Goal: Complete application form

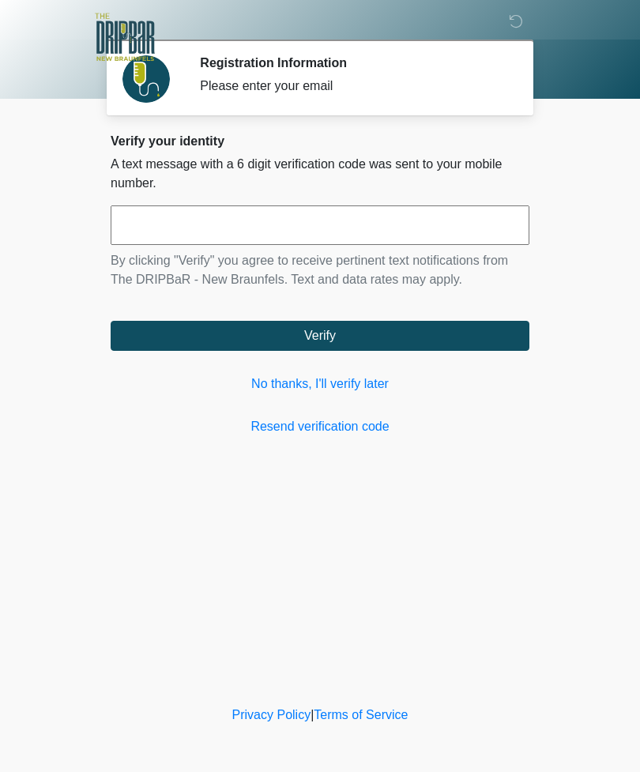
click at [361, 382] on link "No thanks, I'll verify later" at bounding box center [320, 384] width 419 height 19
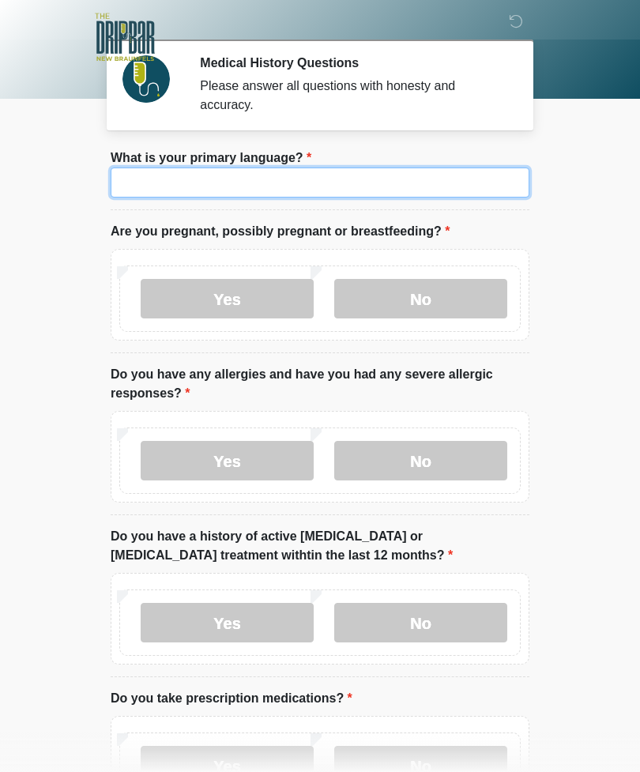
click at [477, 168] on input "What is your primary language?" at bounding box center [320, 183] width 419 height 30
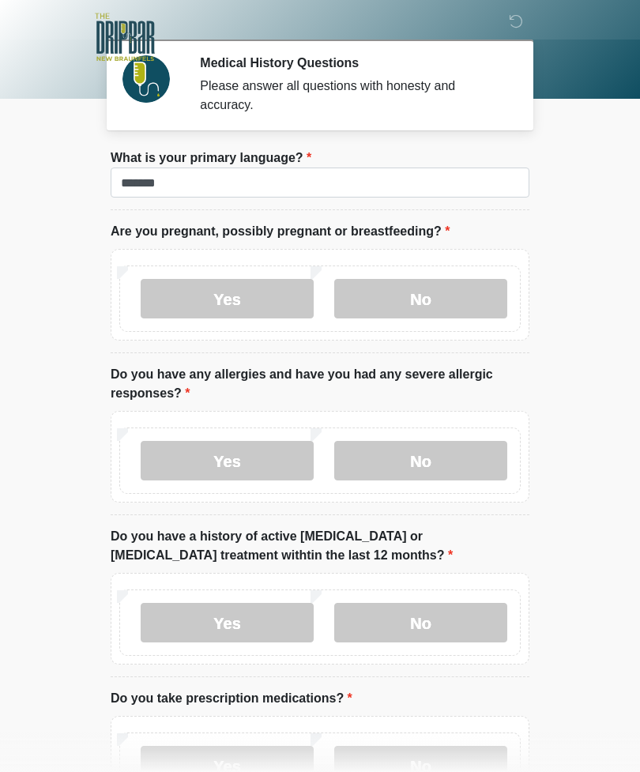
scroll to position [4, 0]
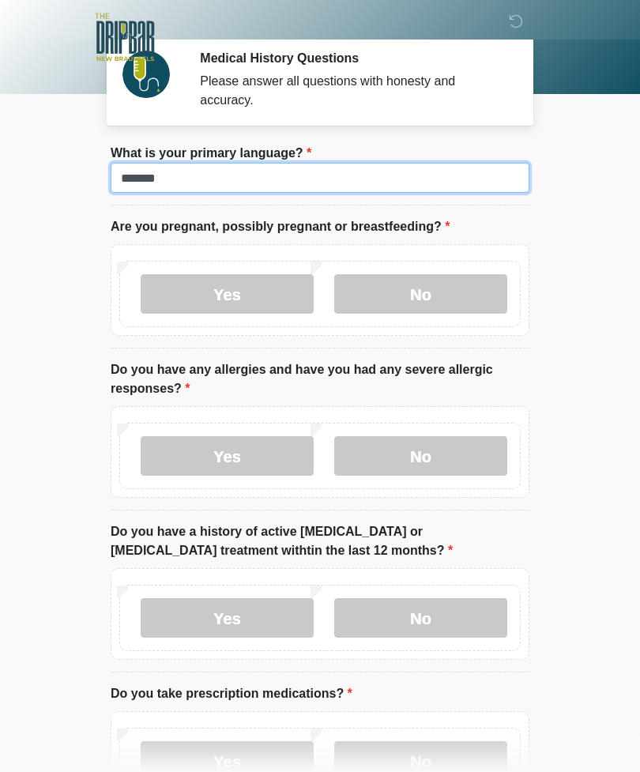
type input "*******"
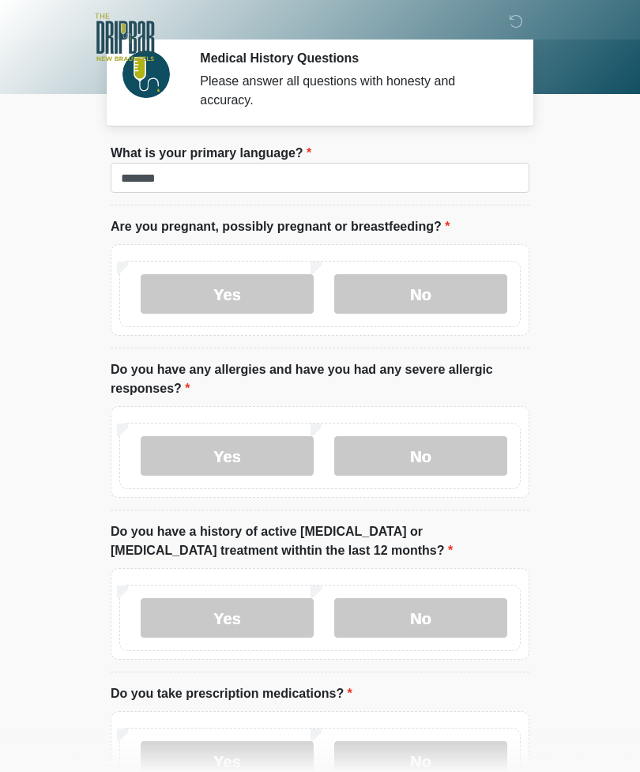
click at [479, 296] on label "No" at bounding box center [420, 294] width 173 height 40
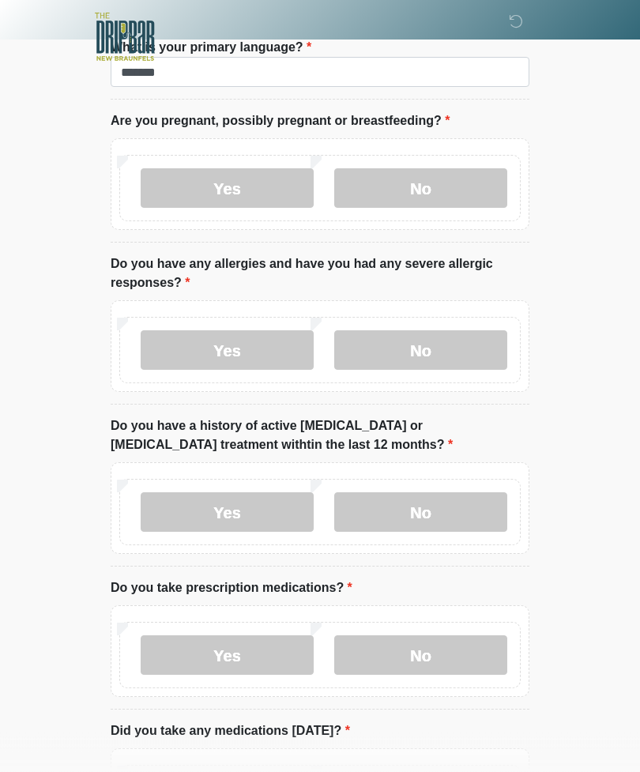
scroll to position [194, 0]
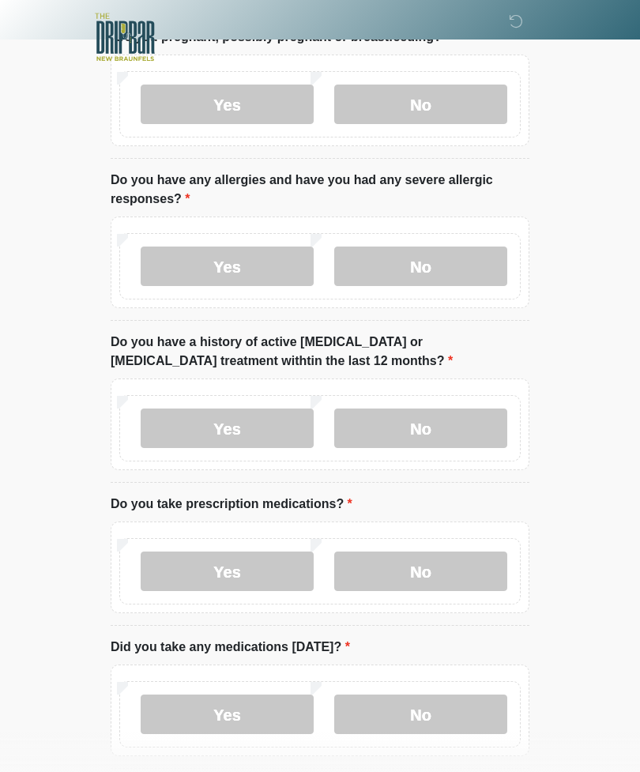
click at [470, 253] on label "No" at bounding box center [420, 267] width 173 height 40
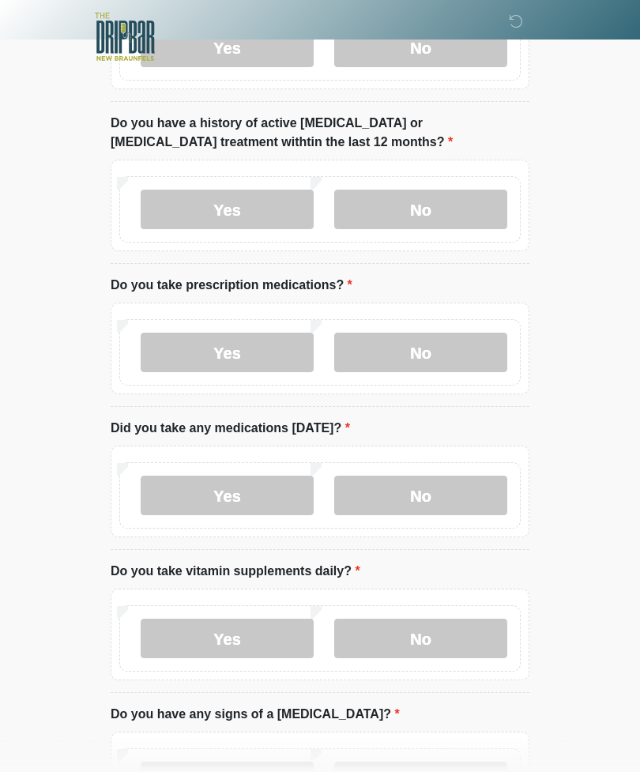
scroll to position [415, 0]
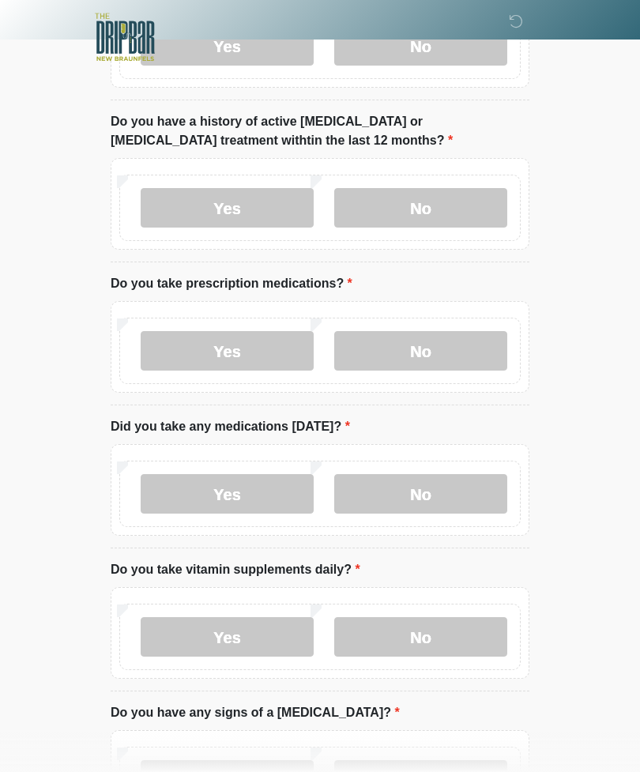
click at [454, 205] on label "No" at bounding box center [420, 208] width 173 height 40
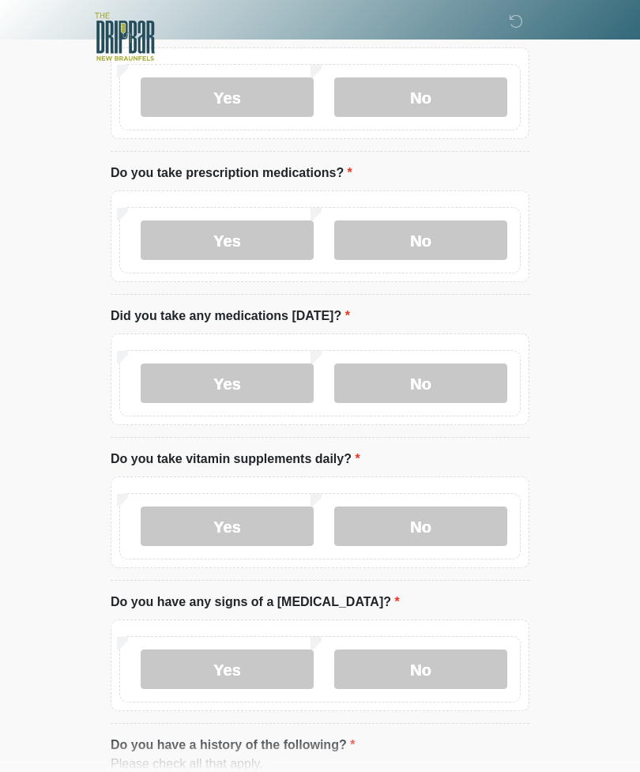
scroll to position [526, 0]
click at [259, 235] on label "Yes" at bounding box center [227, 240] width 173 height 40
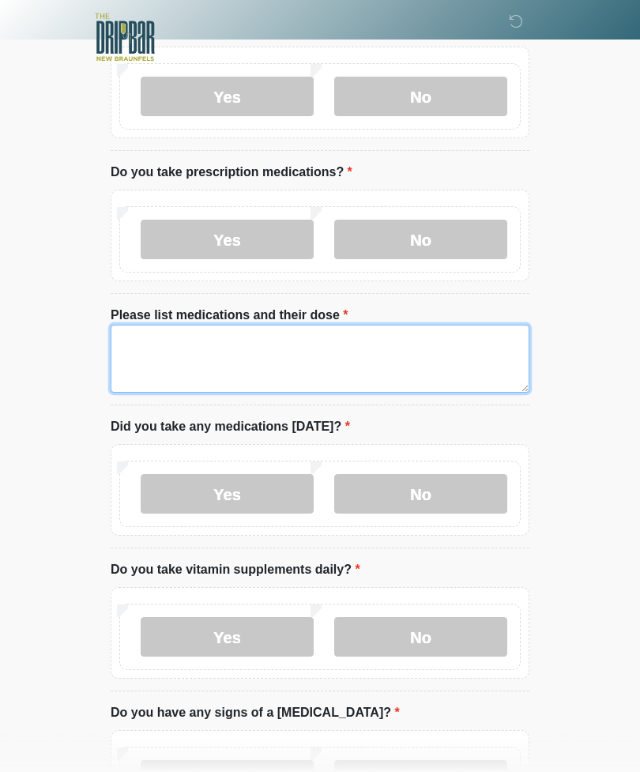
click at [362, 364] on textarea "Please list medications and their dose" at bounding box center [320, 359] width 419 height 68
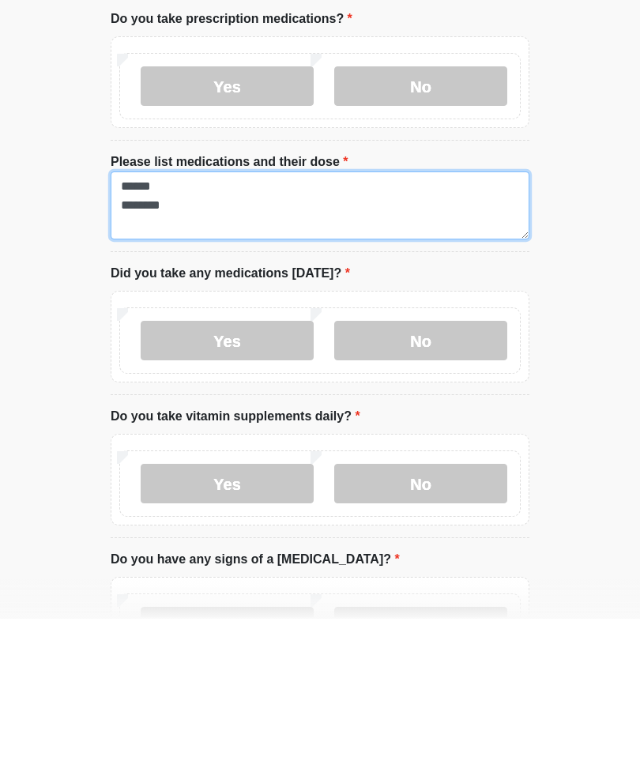
type textarea "****** *******"
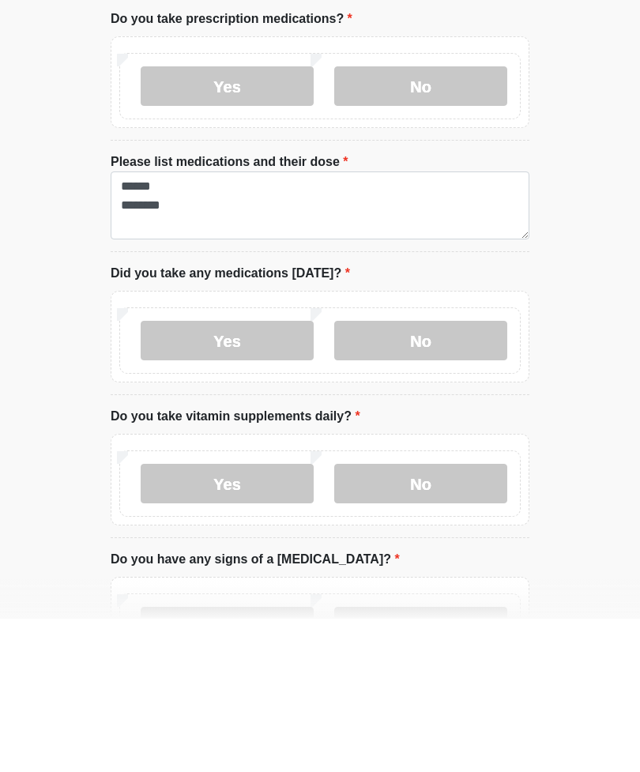
click at [437, 474] on label "No" at bounding box center [420, 494] width 173 height 40
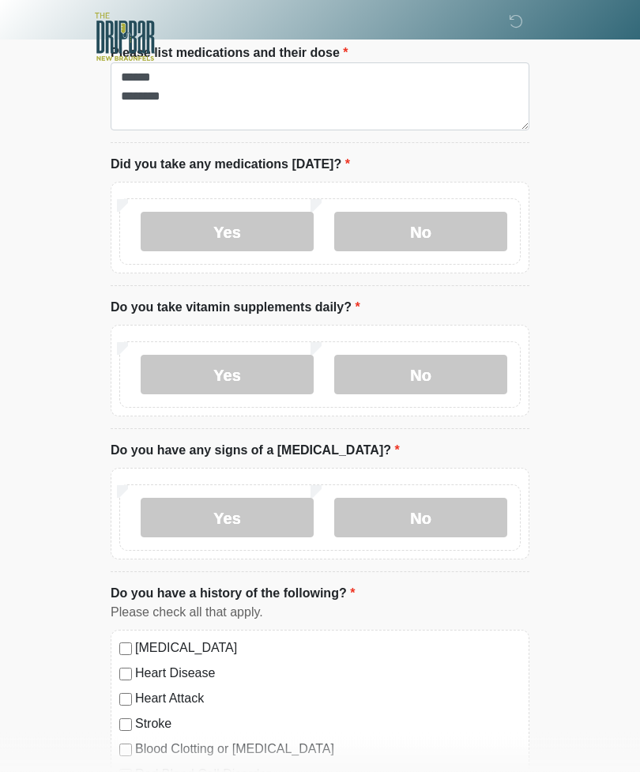
scroll to position [795, 0]
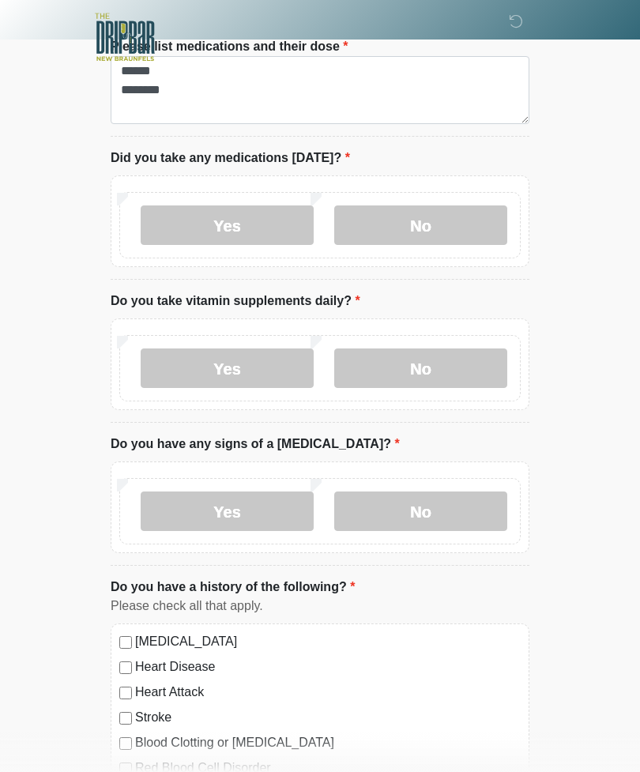
click at [456, 374] on label "No" at bounding box center [420, 369] width 173 height 40
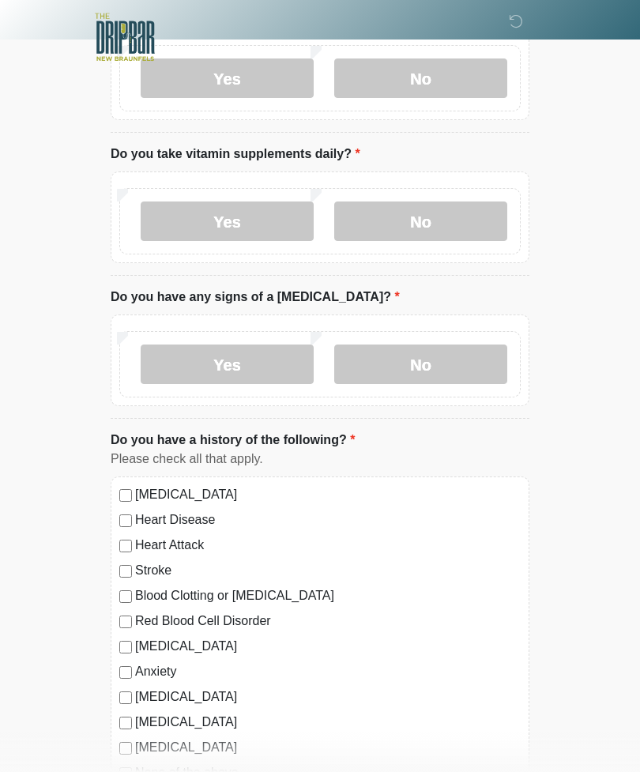
scroll to position [943, 0]
click at [452, 375] on label "No" at bounding box center [420, 364] width 173 height 40
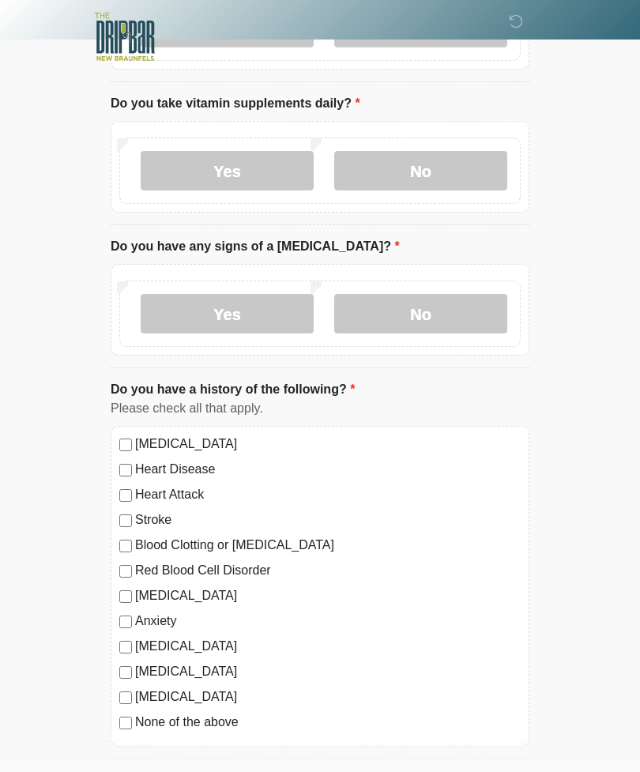
scroll to position [1054, 0]
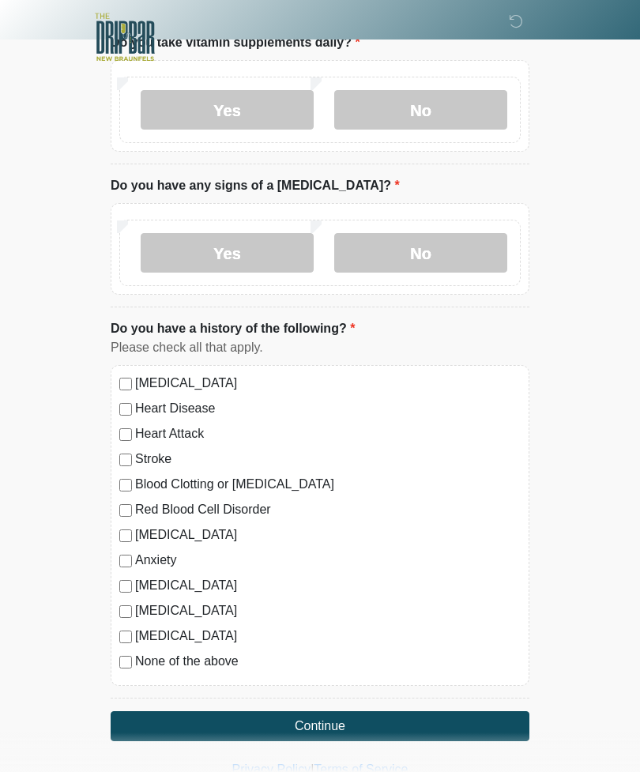
click at [170, 560] on label "Anxiety" at bounding box center [328, 560] width 386 height 19
click at [387, 715] on button "Continue" at bounding box center [320, 726] width 419 height 30
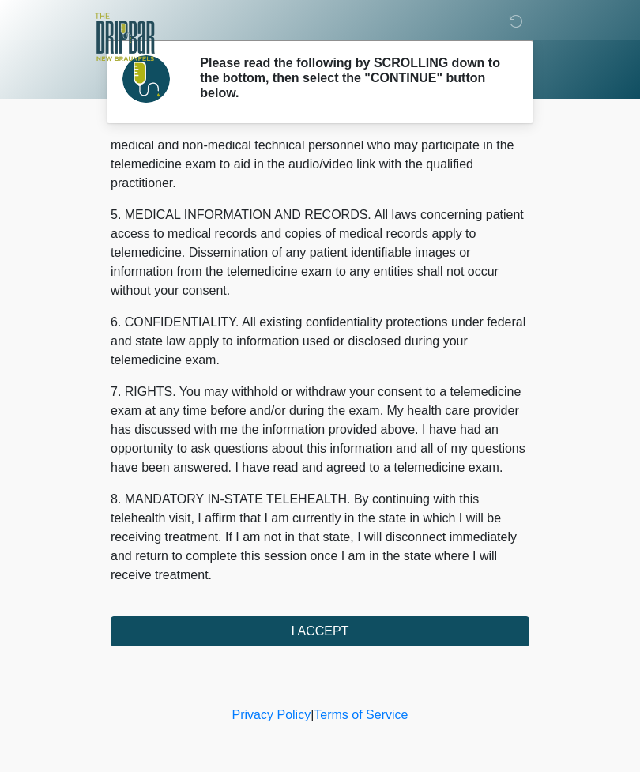
scroll to position [480, 0]
click at [368, 627] on button "I ACCEPT" at bounding box center [320, 631] width 419 height 30
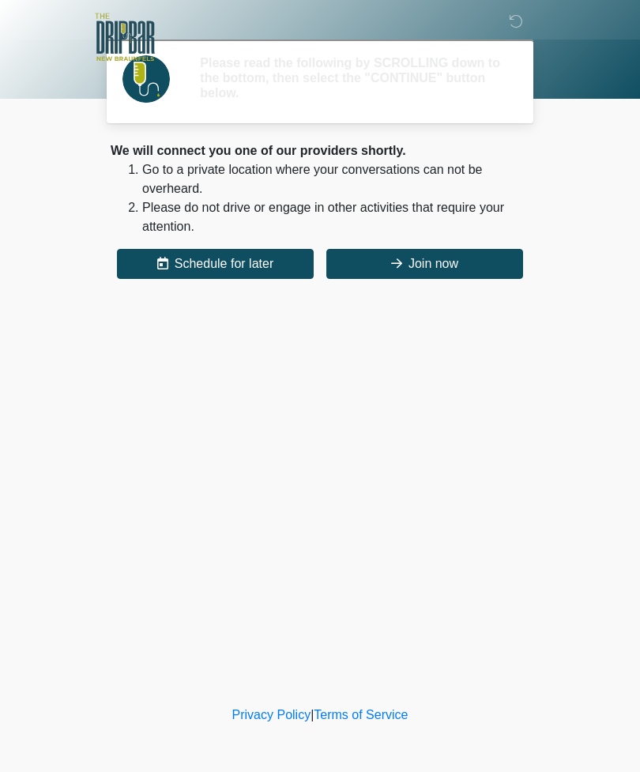
scroll to position [0, 0]
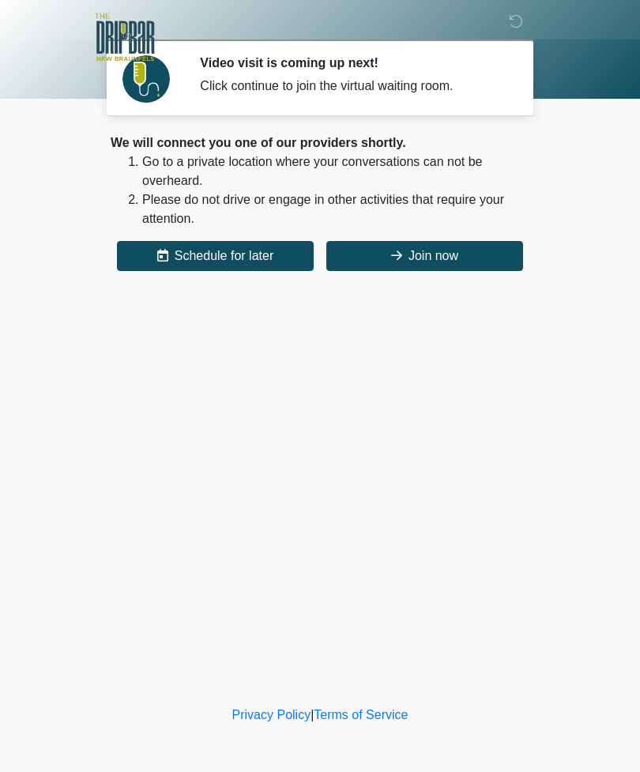
click at [452, 254] on button "Join now" at bounding box center [424, 256] width 197 height 30
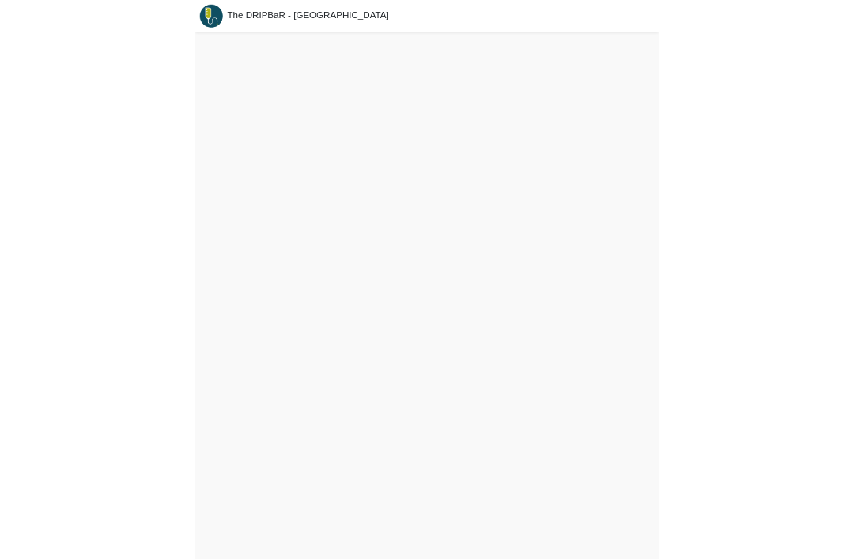
scroll to position [5, 0]
